Goal: Task Accomplishment & Management: Complete application form

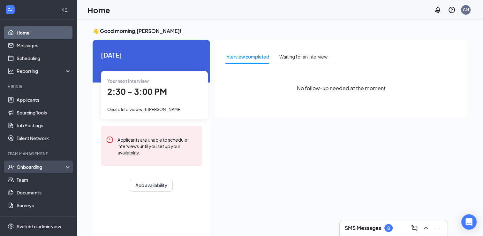
click at [49, 168] on div "Onboarding" at bounding box center [41, 167] width 49 height 6
click at [48, 180] on link "Overview" at bounding box center [44, 179] width 55 height 13
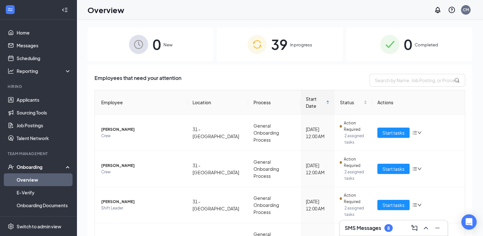
click at [276, 50] on span "39" at bounding box center [279, 44] width 17 height 22
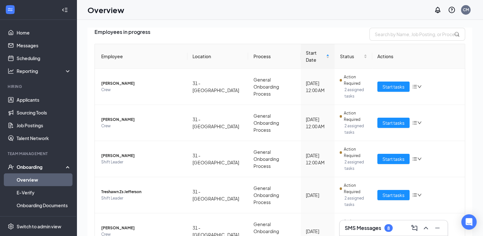
scroll to position [49, 0]
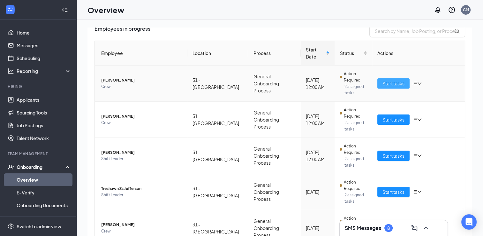
click at [385, 80] on span "Start tasks" at bounding box center [394, 83] width 22 height 7
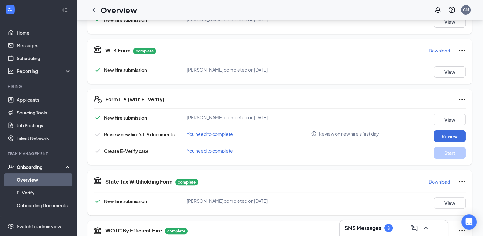
scroll to position [136, 0]
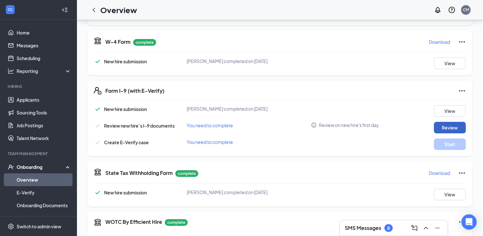
click at [443, 128] on button "Review" at bounding box center [450, 128] width 32 height 12
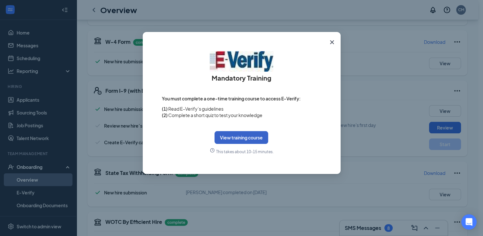
click at [251, 135] on button "View training course" at bounding box center [242, 137] width 54 height 13
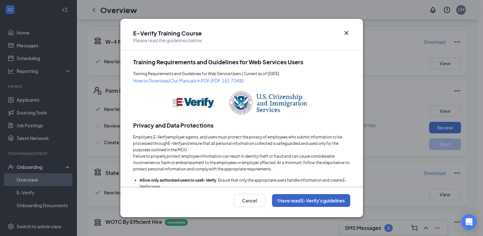
click at [314, 197] on button "I have read E-Verify's guidelines" at bounding box center [311, 200] width 78 height 13
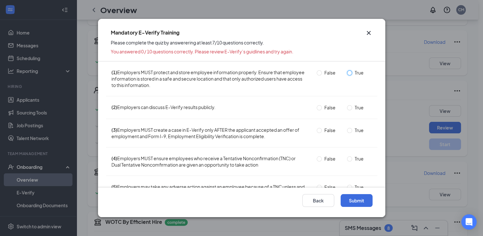
click at [347, 72] on input "True" at bounding box center [349, 72] width 5 height 5
radio input "true"
click at [317, 108] on input "False" at bounding box center [319, 107] width 5 height 5
radio input "true"
click at [347, 130] on input "True" at bounding box center [349, 130] width 5 height 5
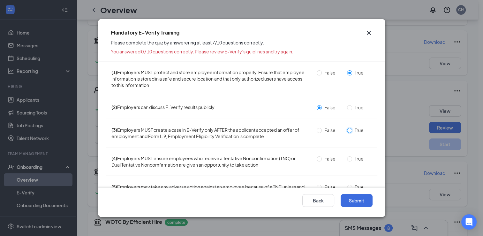
radio input "true"
click at [347, 158] on input "True" at bounding box center [349, 158] width 5 height 5
radio input "true"
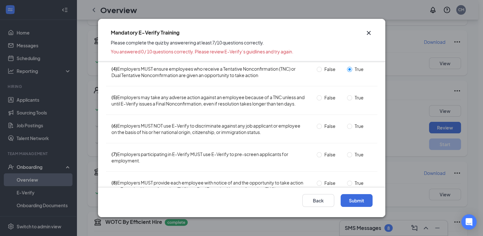
scroll to position [102, 0]
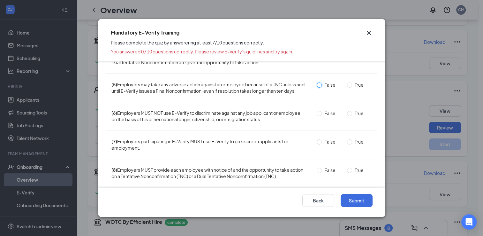
click at [317, 86] on input "False" at bounding box center [319, 84] width 5 height 5
radio input "true"
click at [347, 116] on input "True" at bounding box center [349, 113] width 5 height 5
radio input "true"
click at [347, 144] on input "True" at bounding box center [349, 141] width 5 height 5
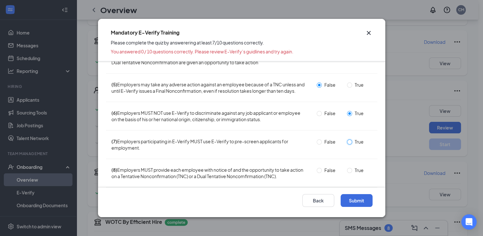
radio input "true"
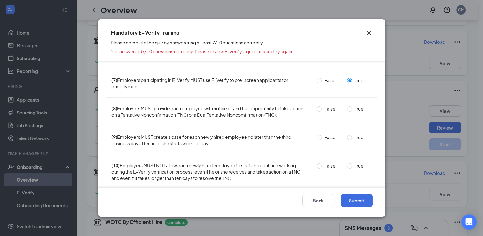
scroll to position [165, 0]
click at [347, 111] on input "True" at bounding box center [349, 107] width 5 height 5
radio input "true"
click at [347, 139] on input "True" at bounding box center [349, 136] width 5 height 5
radio input "true"
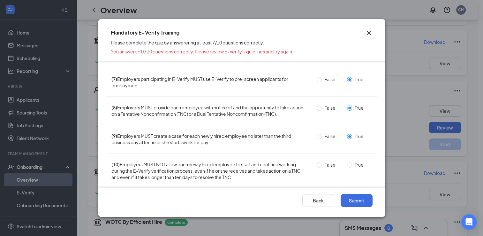
scroll to position [171, 0]
click at [347, 162] on input "True" at bounding box center [349, 164] width 5 height 5
radio input "true"
click at [353, 200] on button "Submit" at bounding box center [357, 200] width 32 height 13
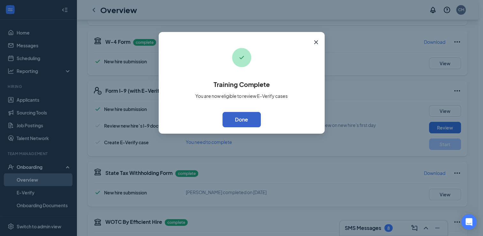
click at [249, 122] on button "Done" at bounding box center [242, 119] width 38 height 15
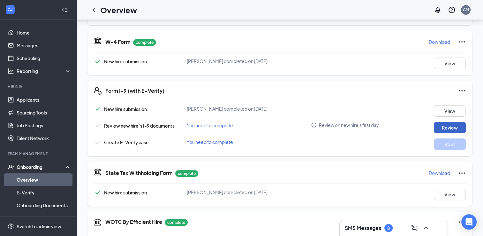
click at [452, 124] on button "Review" at bounding box center [450, 128] width 32 height 12
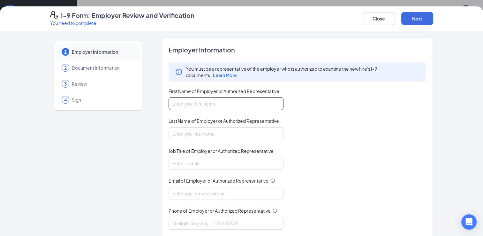
click at [265, 102] on input "First Name of Employer or Authorized Representative" at bounding box center [226, 103] width 115 height 13
type input "Chase"
click at [246, 130] on input "Last Name of Employer or Authorized Representative" at bounding box center [226, 133] width 115 height 13
type input "[PERSON_NAME]"
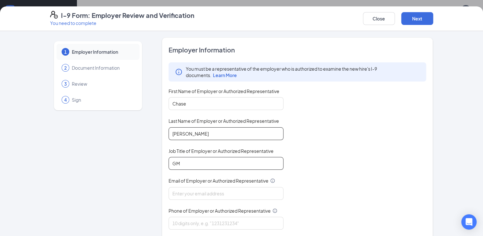
type input "GM"
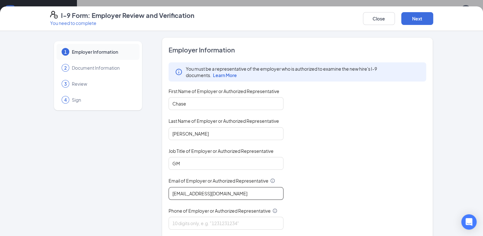
type input "[EMAIL_ADDRESS][DOMAIN_NAME]"
type input "9125483492"
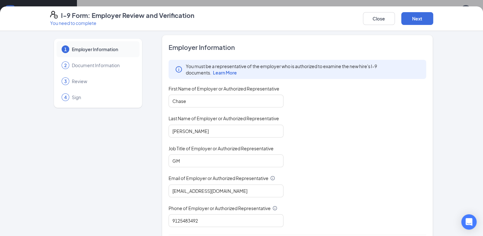
scroll to position [0, 0]
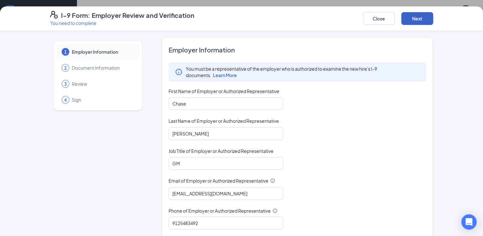
click at [422, 21] on button "Next" at bounding box center [418, 18] width 32 height 13
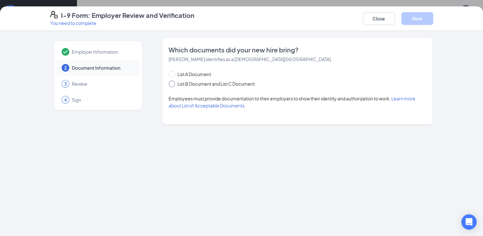
click at [171, 84] on input "List B Document and List C Document" at bounding box center [171, 83] width 4 height 4
radio input "true"
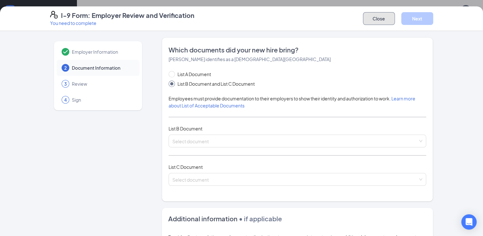
click at [380, 17] on button "Close" at bounding box center [379, 18] width 32 height 13
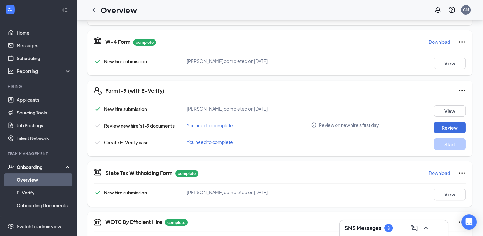
click at [29, 176] on link "Overview" at bounding box center [44, 179] width 55 height 13
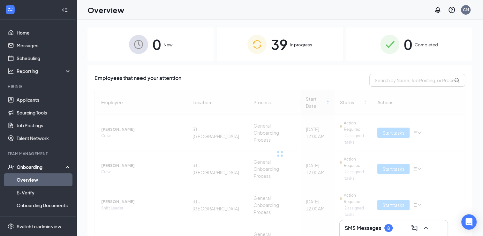
click at [290, 42] on span "In progress" at bounding box center [301, 45] width 22 height 6
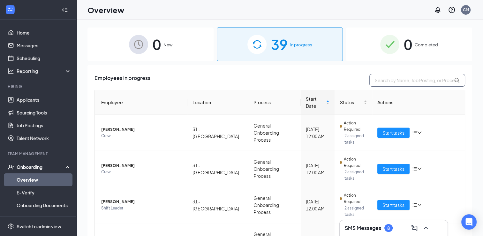
click at [388, 82] on input "text" at bounding box center [418, 80] width 96 height 13
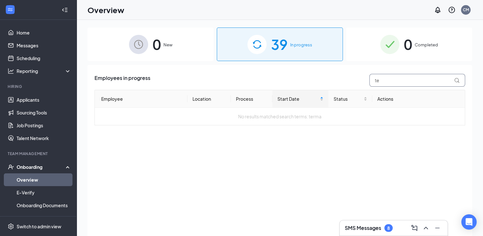
type input "t"
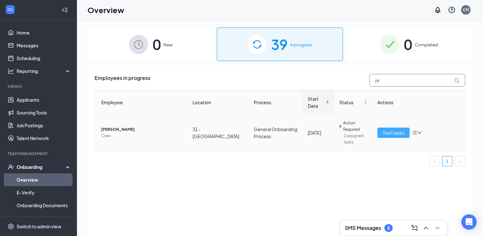
type input "jar"
click at [383, 131] on span "Start tasks" at bounding box center [394, 132] width 22 height 7
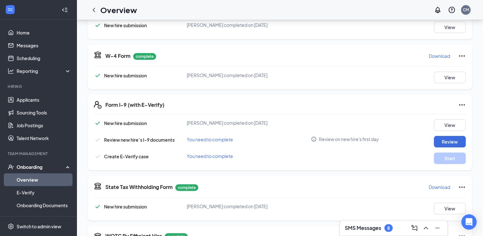
scroll to position [124, 0]
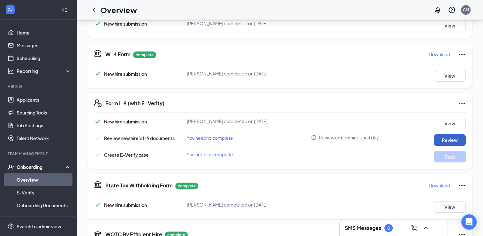
click at [452, 135] on button "Review" at bounding box center [450, 140] width 32 height 12
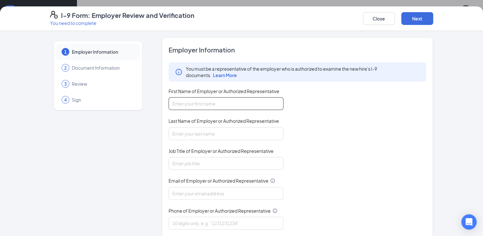
click at [251, 103] on input "First Name of Employer or Authorized Representative" at bounding box center [226, 103] width 115 height 13
type input "Chase"
type input "[PERSON_NAME]"
type input "GM"
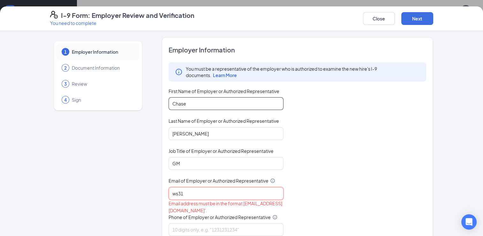
type input "[EMAIL_ADDRESS][DOMAIN_NAME]"
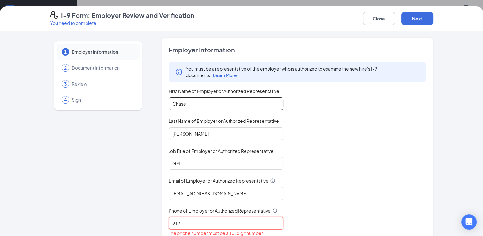
type input "9125483492"
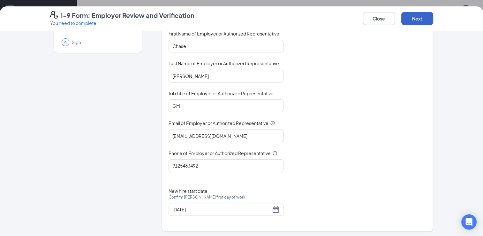
click at [411, 19] on button "Next" at bounding box center [418, 18] width 32 height 13
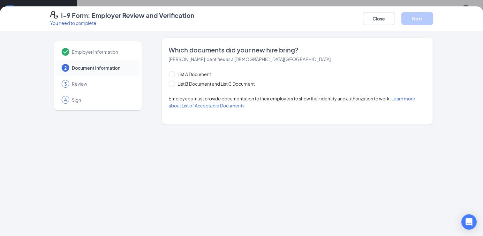
scroll to position [0, 0]
click at [172, 84] on input "List B Document and List C Document" at bounding box center [171, 83] width 4 height 4
radio input "true"
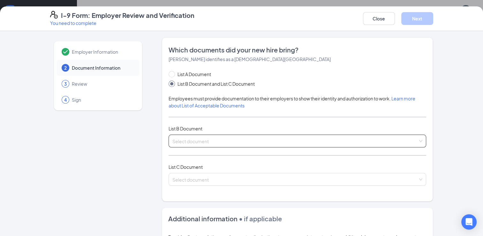
click at [226, 136] on div "Select document List B Documents Driver’s License issued by U.S State or outlyi…" at bounding box center [298, 141] width 258 height 13
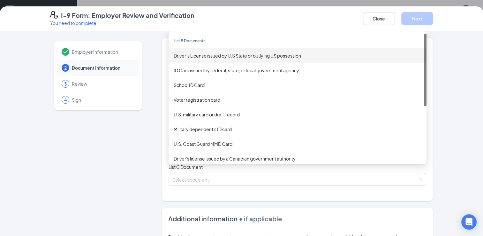
click at [211, 53] on div "Driver’s License issued by U.S State or outlying US possession" at bounding box center [298, 55] width 248 height 7
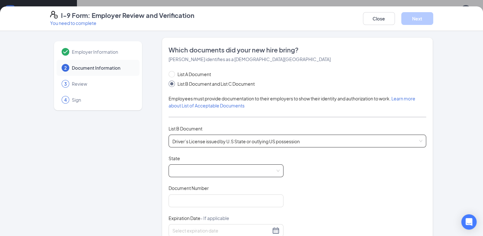
click at [215, 166] on span at bounding box center [226, 171] width 107 height 12
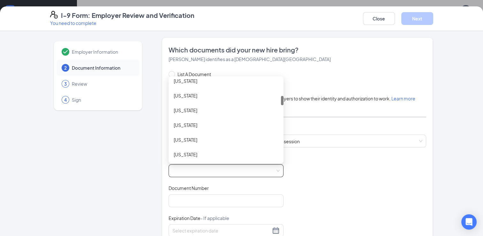
scroll to position [146, 0]
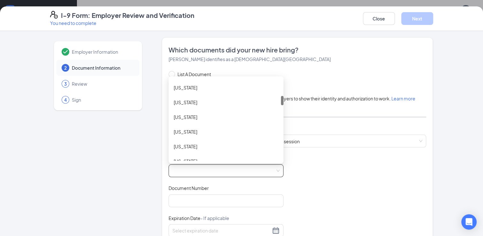
drag, startPoint x: 280, startPoint y: 84, endPoint x: 281, endPoint y: 101, distance: 17.0
click at [281, 101] on div "List A Document List B Document and List C Document Employees must provide docu…" at bounding box center [298, 197] width 258 height 252
click at [228, 100] on div "[US_STATE]" at bounding box center [226, 102] width 105 height 7
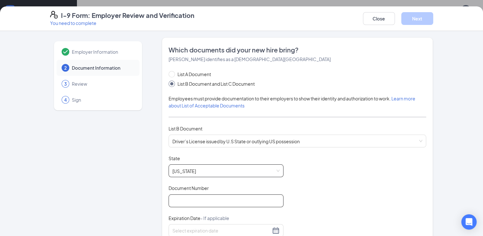
click at [211, 199] on input "Document Number" at bounding box center [226, 200] width 115 height 13
type input "n231810220000"
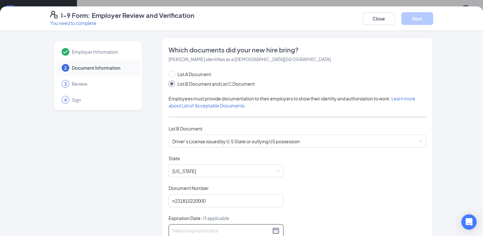
click at [251, 227] on input at bounding box center [222, 230] width 98 height 7
click at [274, 227] on div at bounding box center [226, 231] width 107 height 8
click at [214, 227] on input at bounding box center [222, 230] width 98 height 7
click at [272, 228] on div at bounding box center [226, 231] width 107 height 8
